Goal: Task Accomplishment & Management: Use online tool/utility

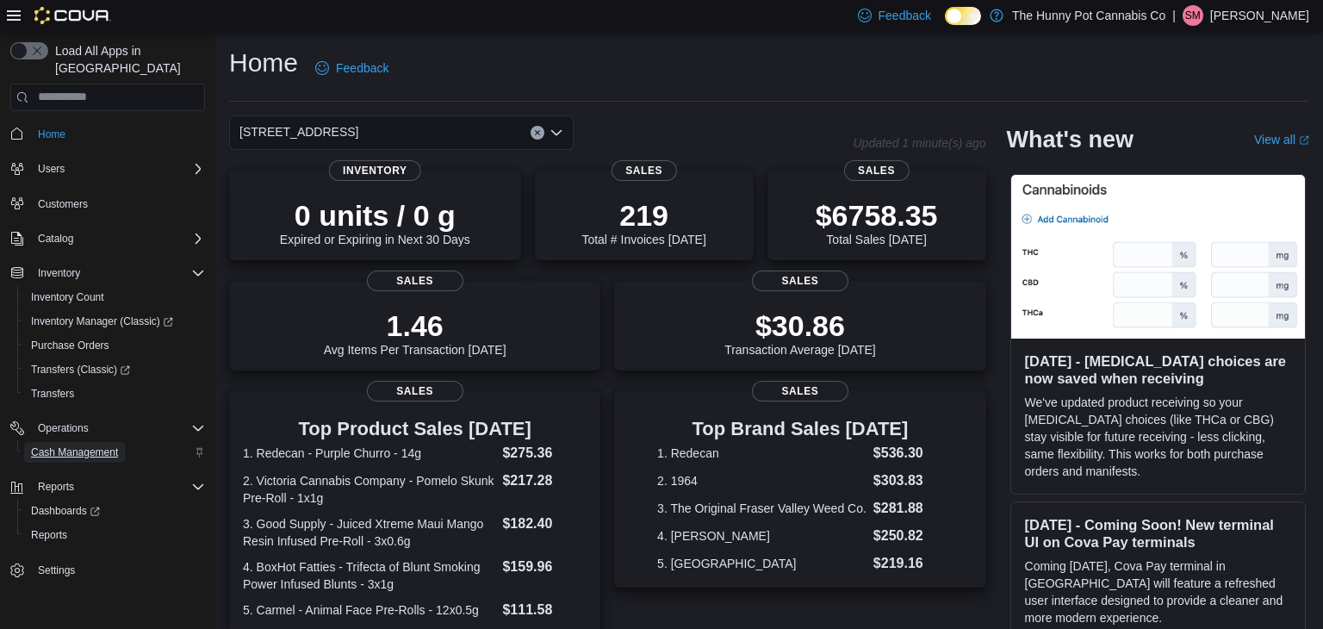
click at [65, 445] on span "Cash Management" at bounding box center [74, 452] width 87 height 14
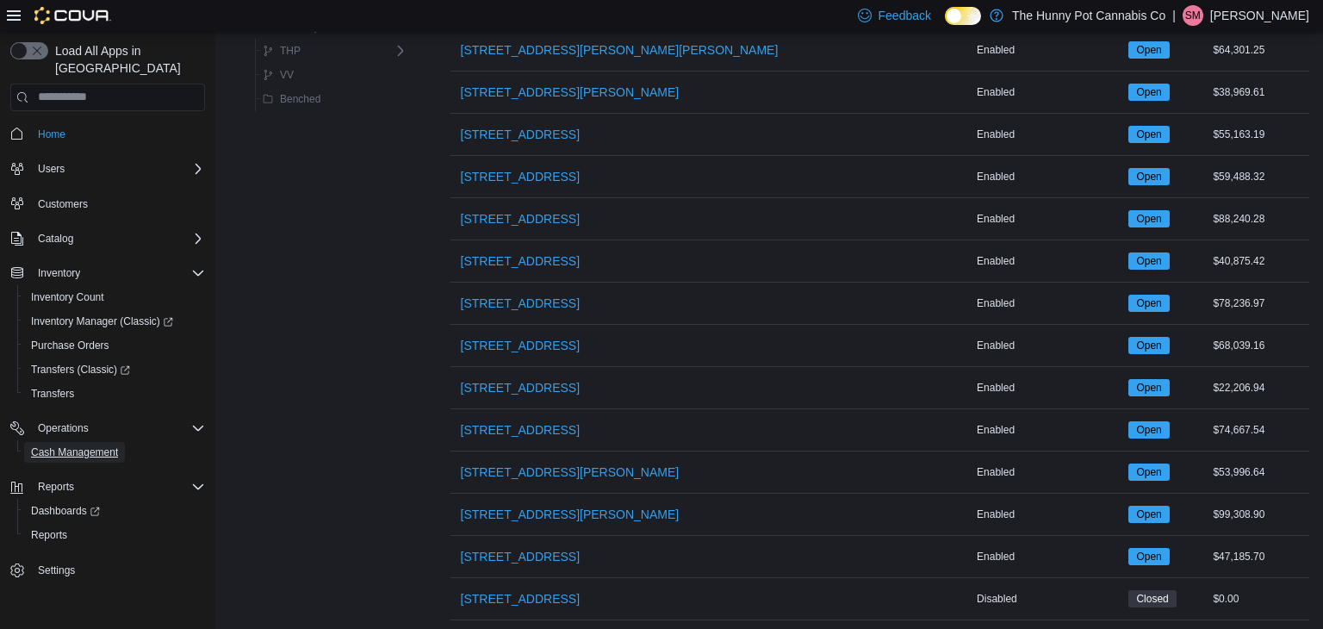
scroll to position [1337, 0]
click at [518, 422] on span "[STREET_ADDRESS]" at bounding box center [520, 429] width 119 height 17
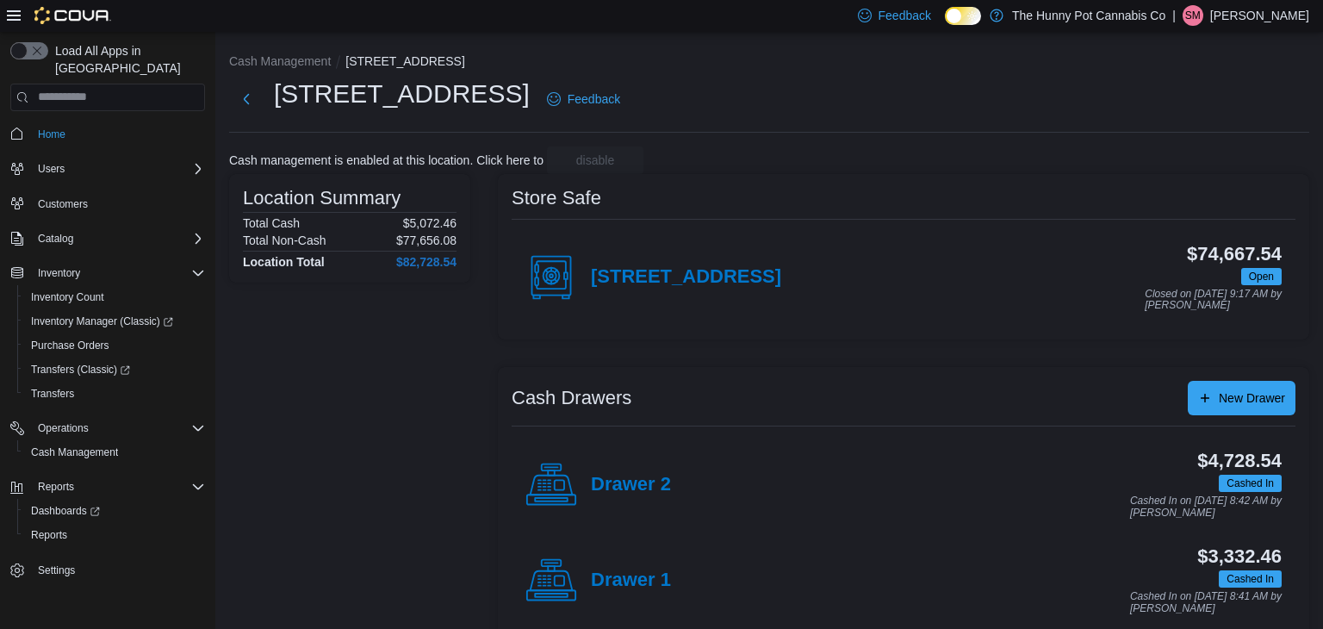
scroll to position [27, 0]
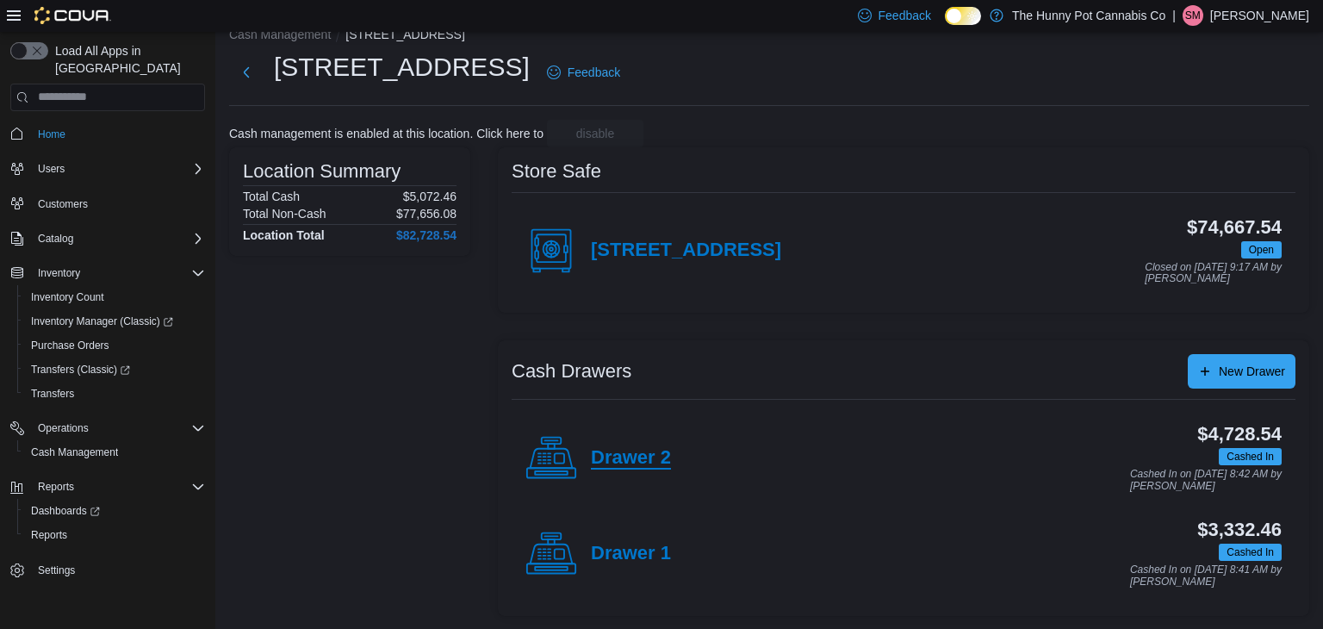
click at [621, 456] on h4 "Drawer 2" at bounding box center [631, 458] width 80 height 22
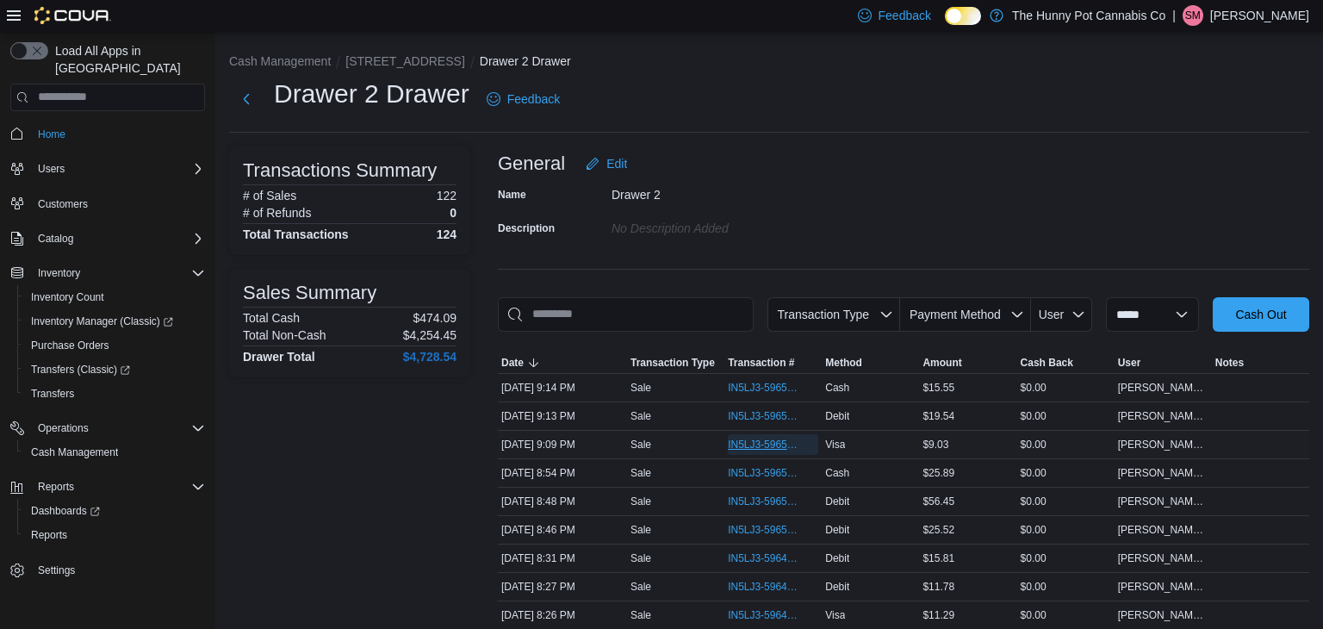
click at [790, 440] on span "IN5LJ3-5965409" at bounding box center [764, 445] width 73 height 14
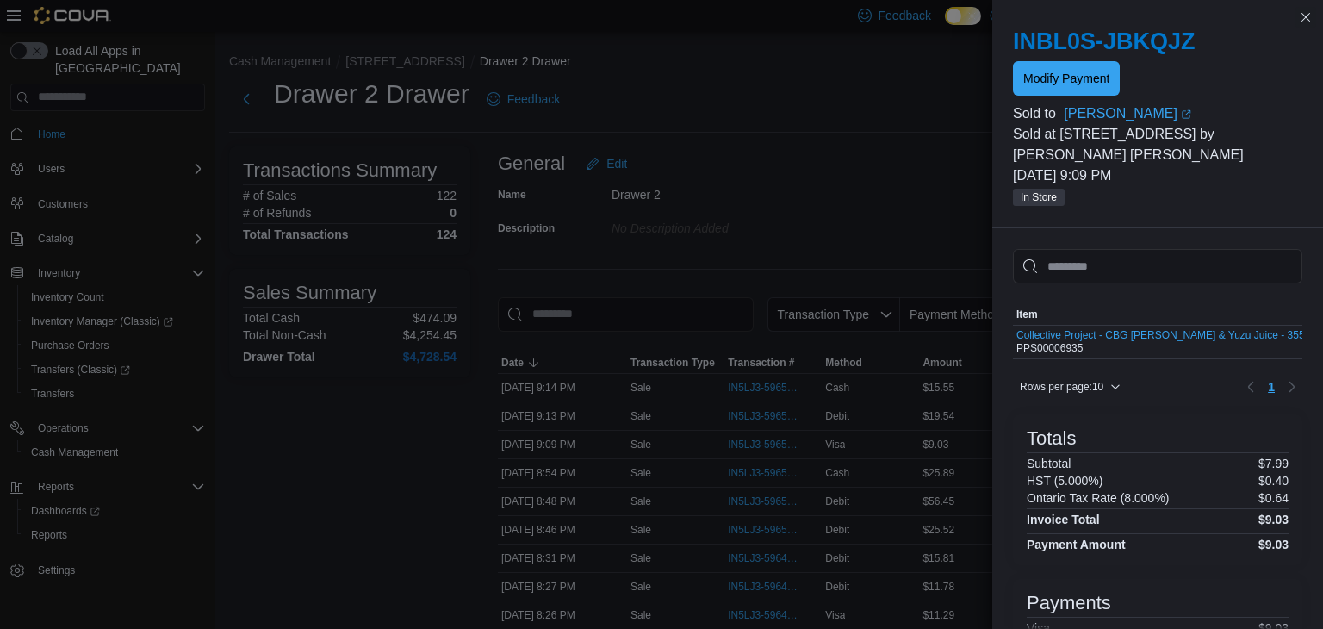
click at [1048, 82] on span "Modify Payment" at bounding box center [1066, 78] width 86 height 17
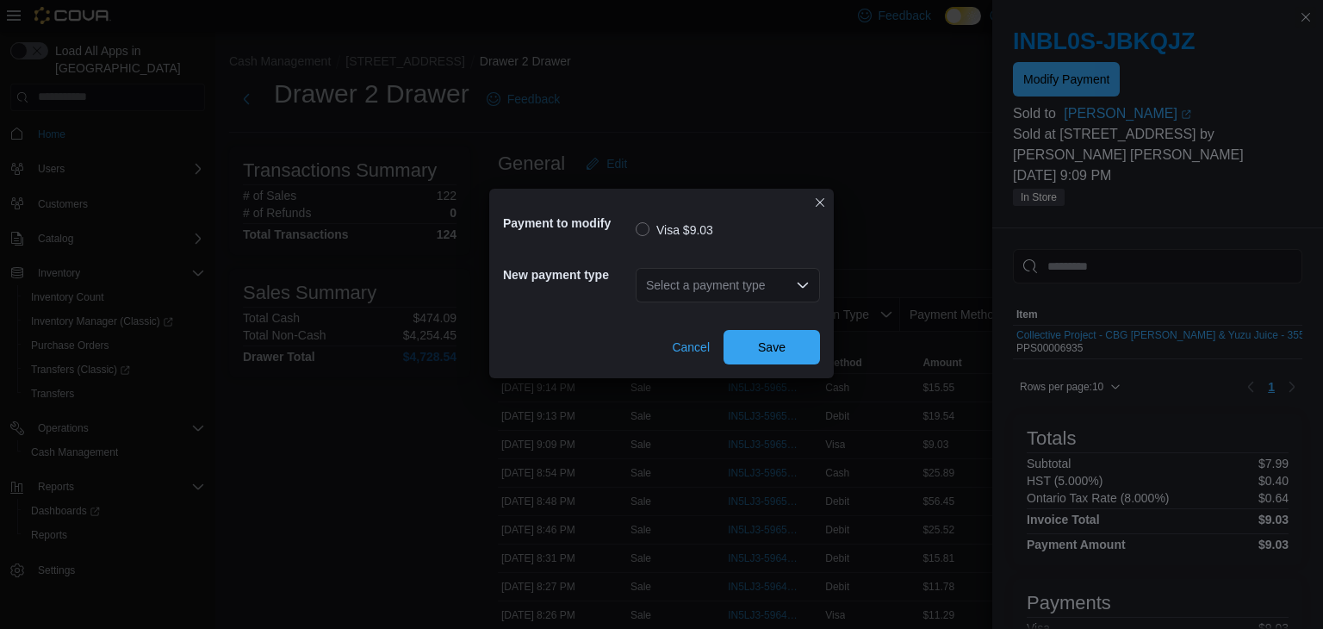
click at [771, 289] on div "Select a payment type" at bounding box center [728, 285] width 184 height 34
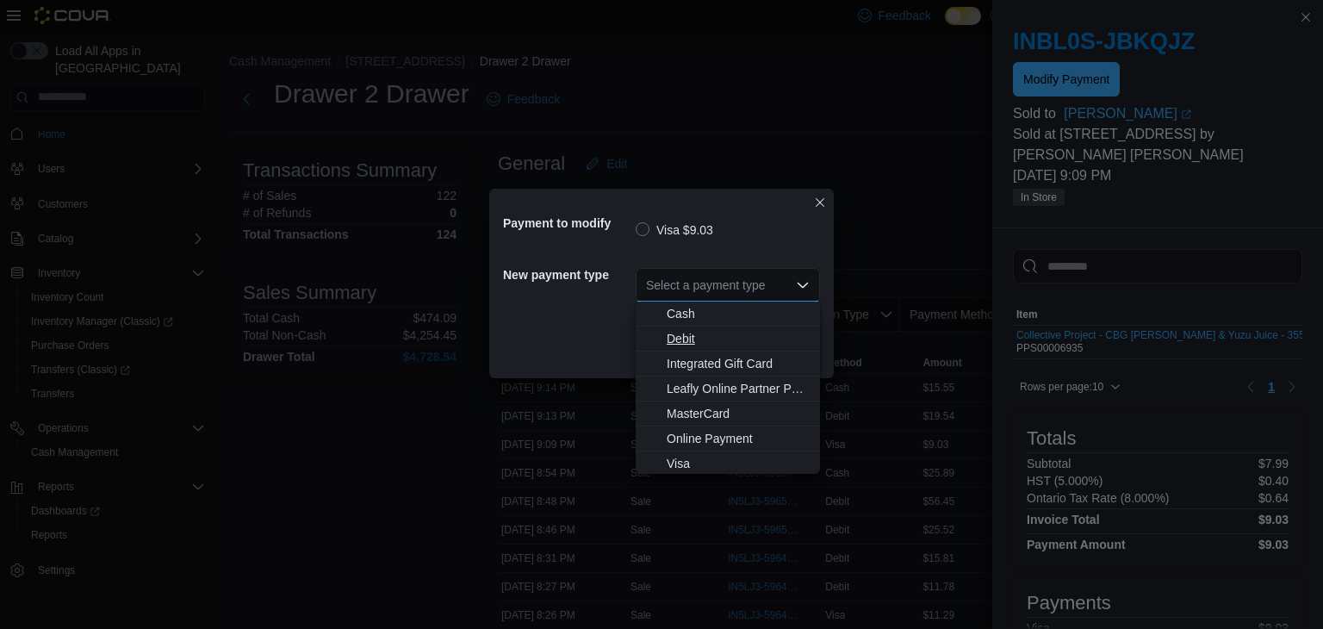
click at [731, 339] on span "Debit" at bounding box center [738, 338] width 143 height 17
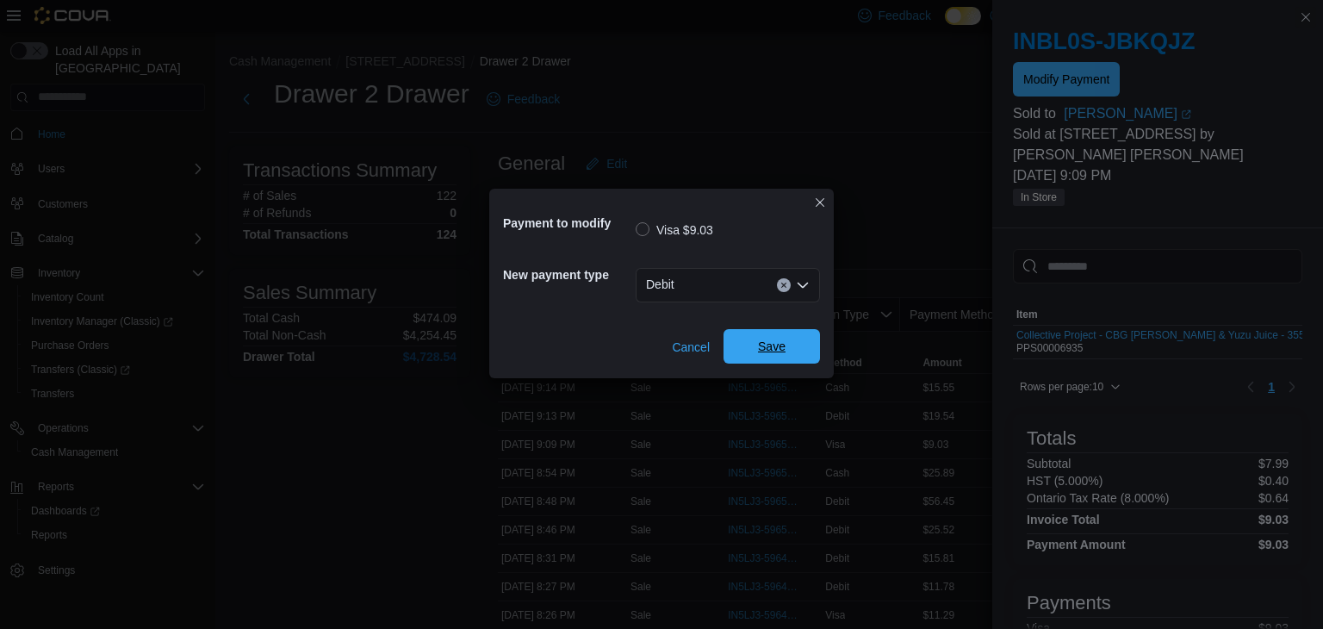
click at [752, 342] on span "Save" at bounding box center [772, 346] width 76 height 34
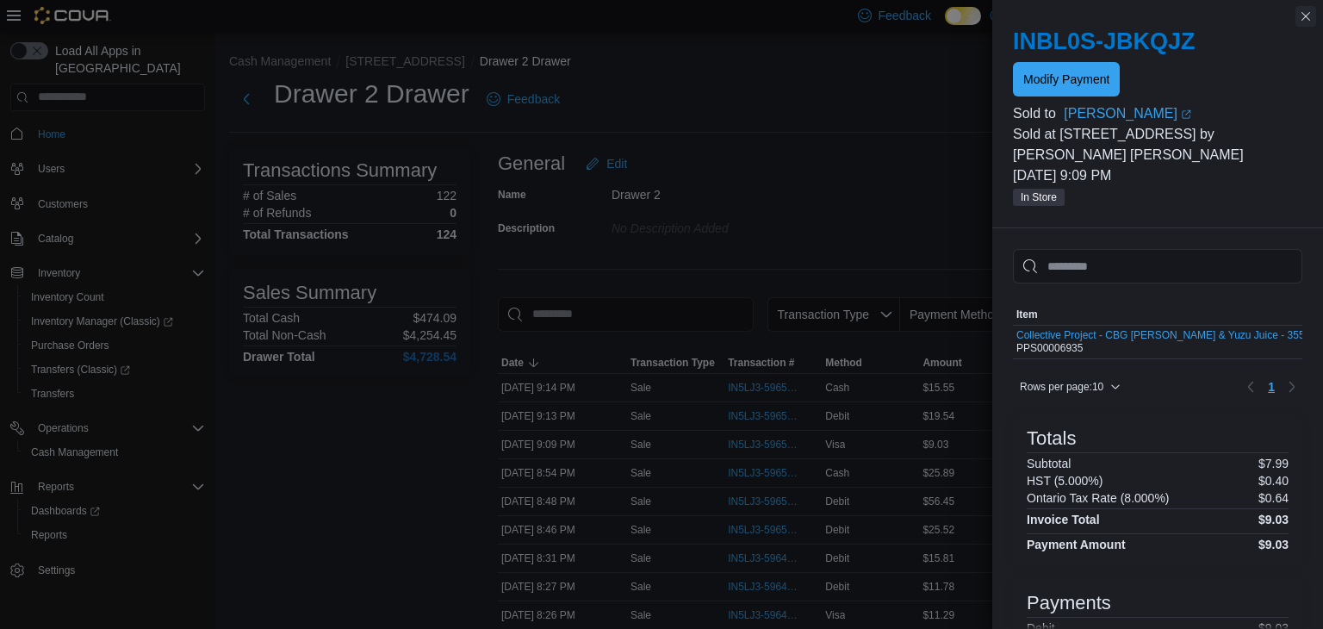
click at [1301, 22] on button "Close this dialog" at bounding box center [1305, 16] width 21 height 21
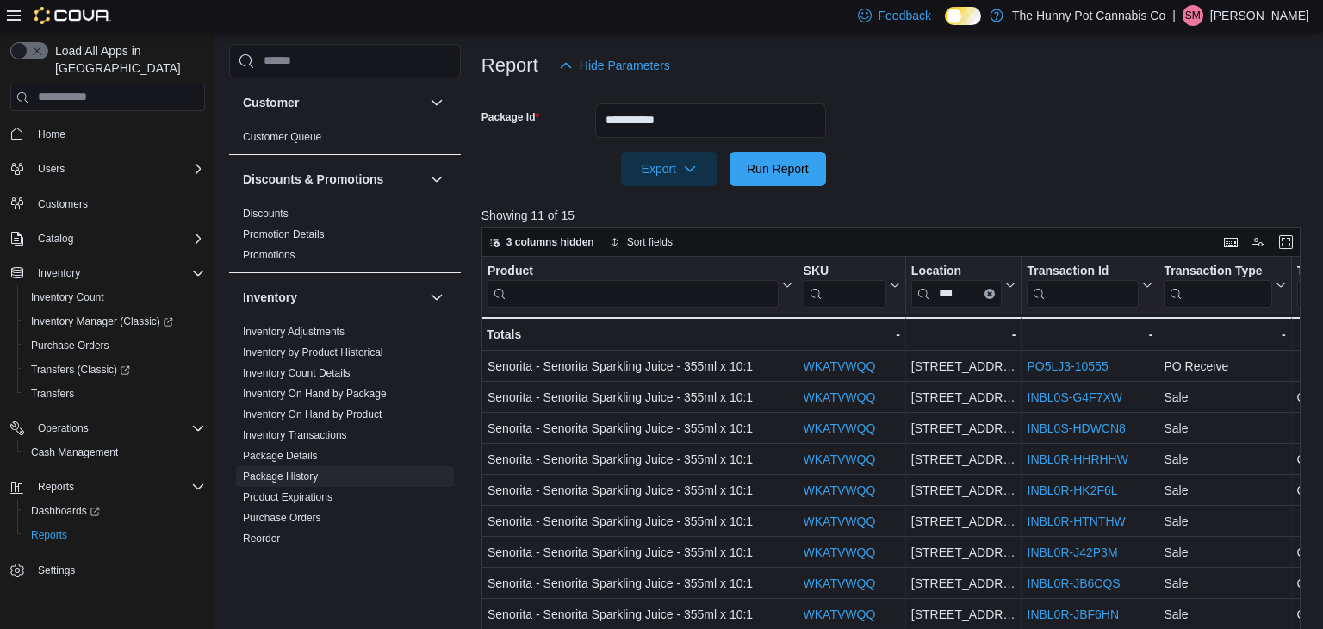
scroll to position [0, 133]
